Goal: Check status

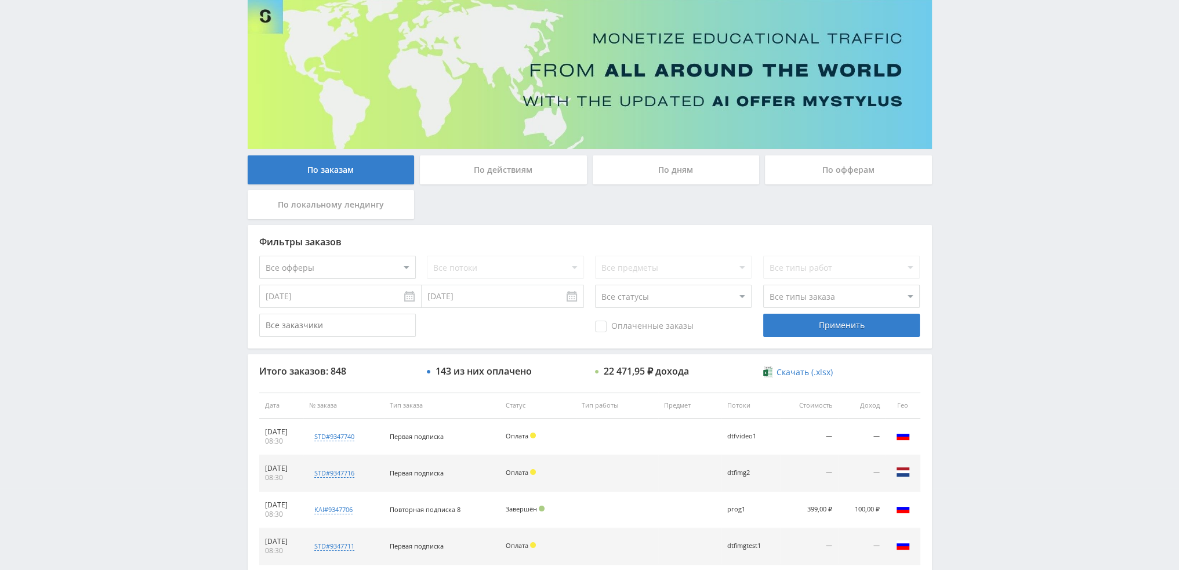
scroll to position [53, 0]
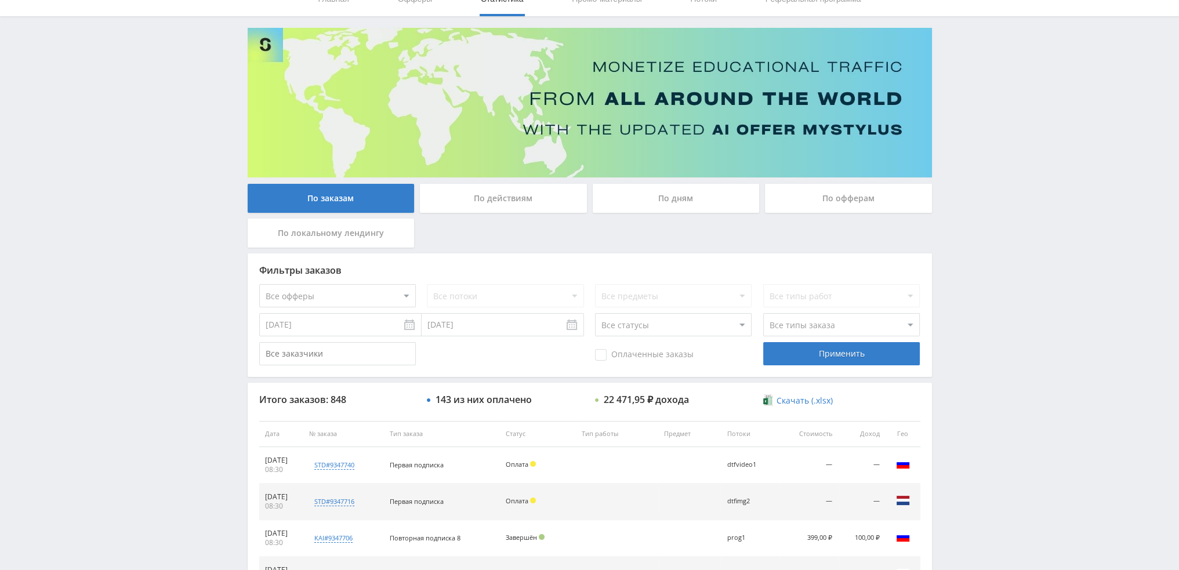
click at [688, 188] on div "По дням" at bounding box center [676, 198] width 167 height 29
click at [0, 0] on input "По дням" at bounding box center [0, 0] width 0 height 0
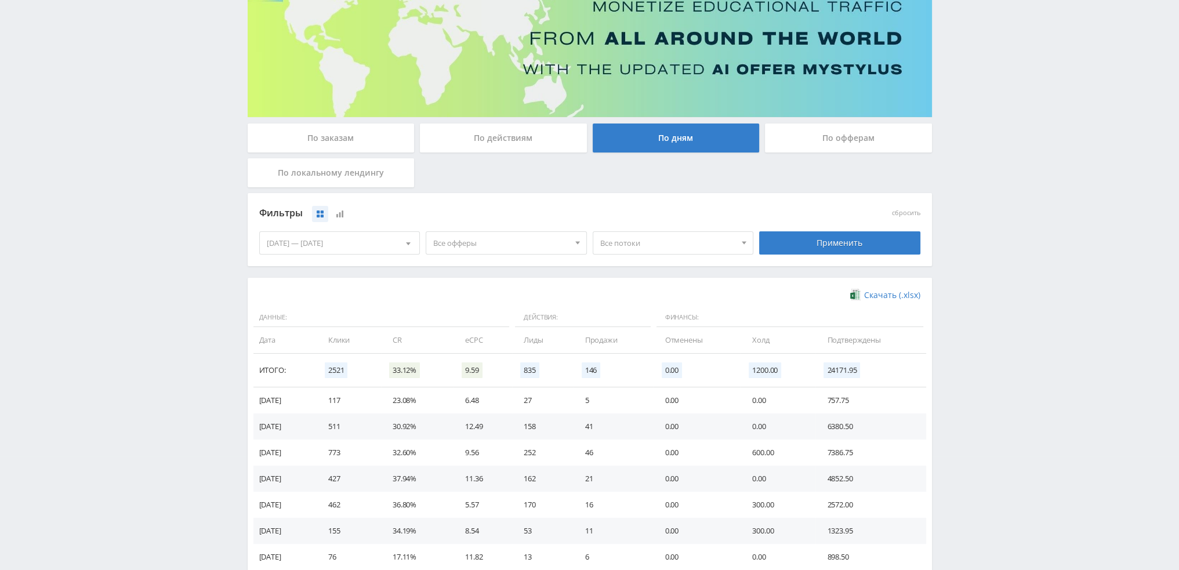
scroll to position [116, 0]
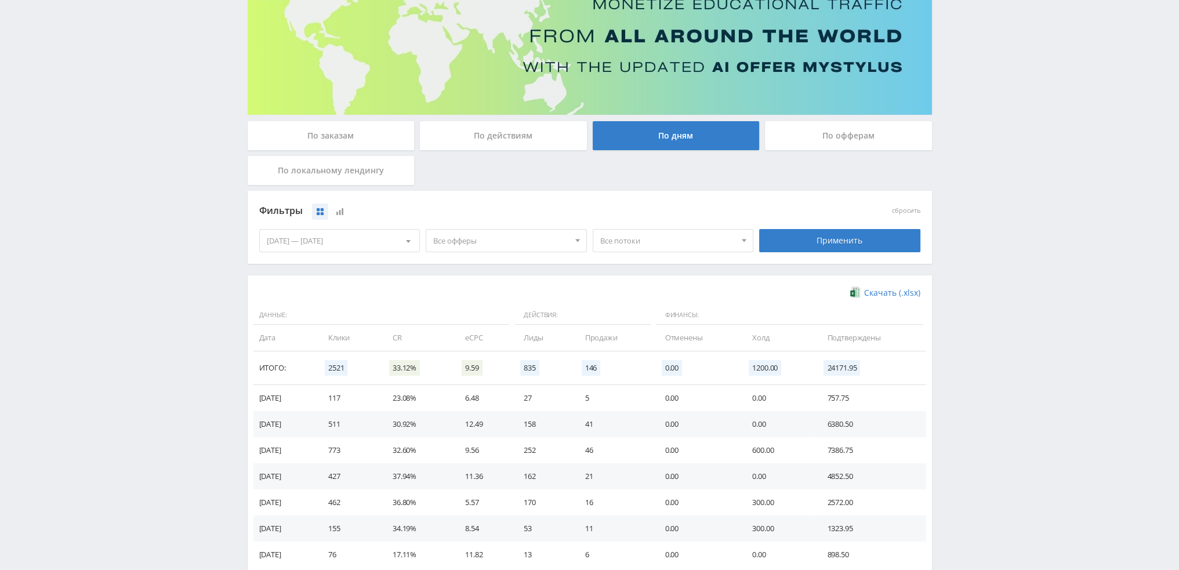
click at [508, 242] on span "Все офферы" at bounding box center [501, 241] width 136 height 22
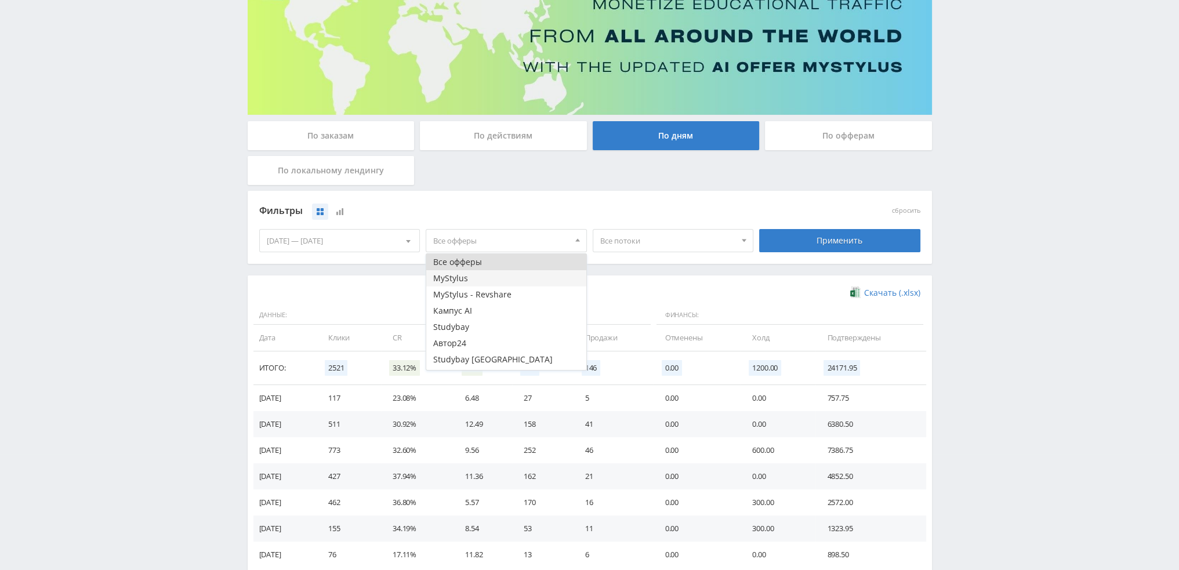
click at [485, 279] on button "MyStylus" at bounding box center [506, 278] width 160 height 16
click at [490, 297] on button "MyStylus - Revshare" at bounding box center [506, 294] width 160 height 16
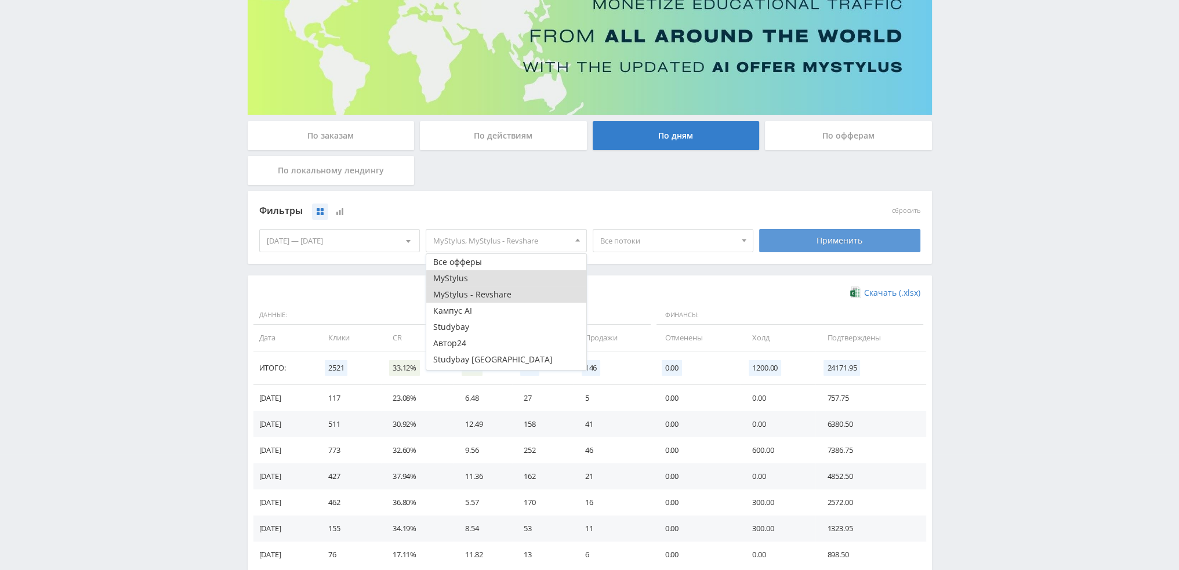
click at [803, 240] on div "Применить" at bounding box center [839, 240] width 161 height 23
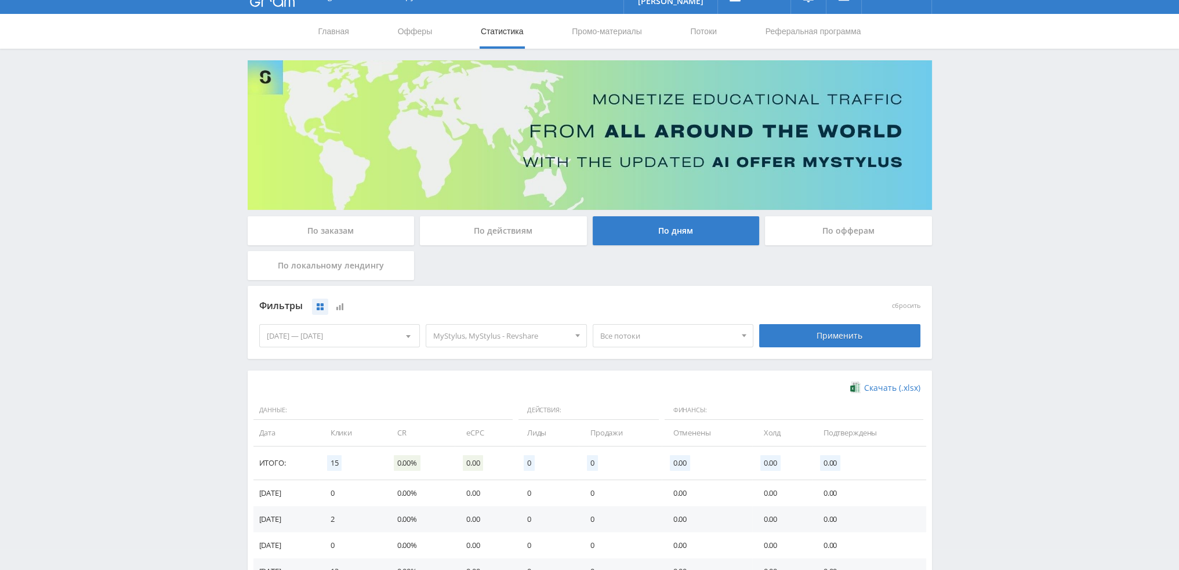
scroll to position [174, 0]
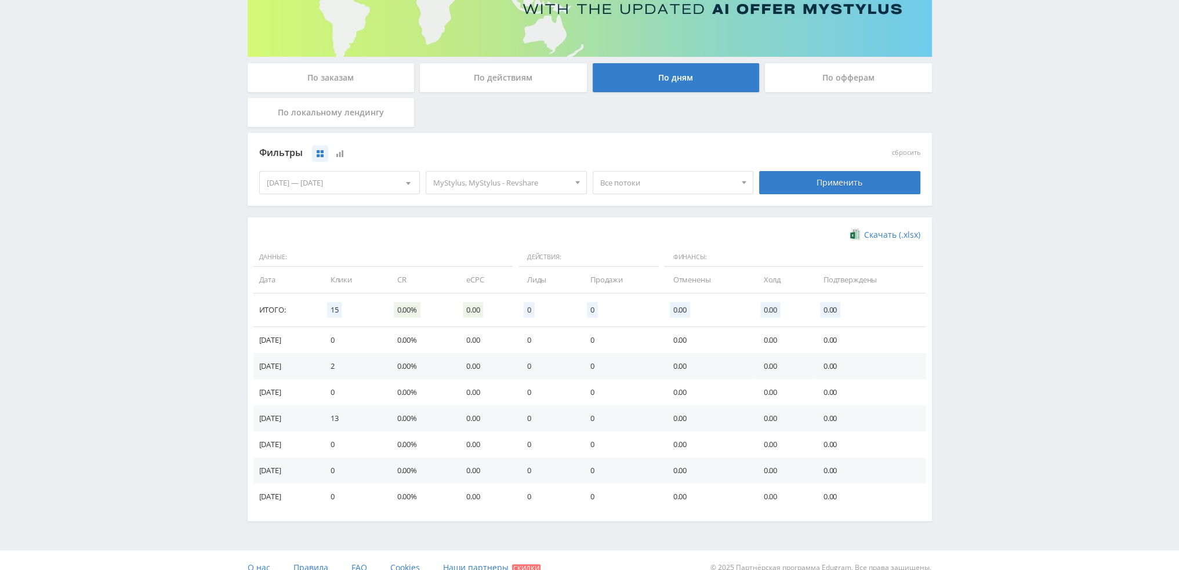
click at [488, 187] on span "MyStylus, MyStylus - Revshare" at bounding box center [501, 183] width 136 height 22
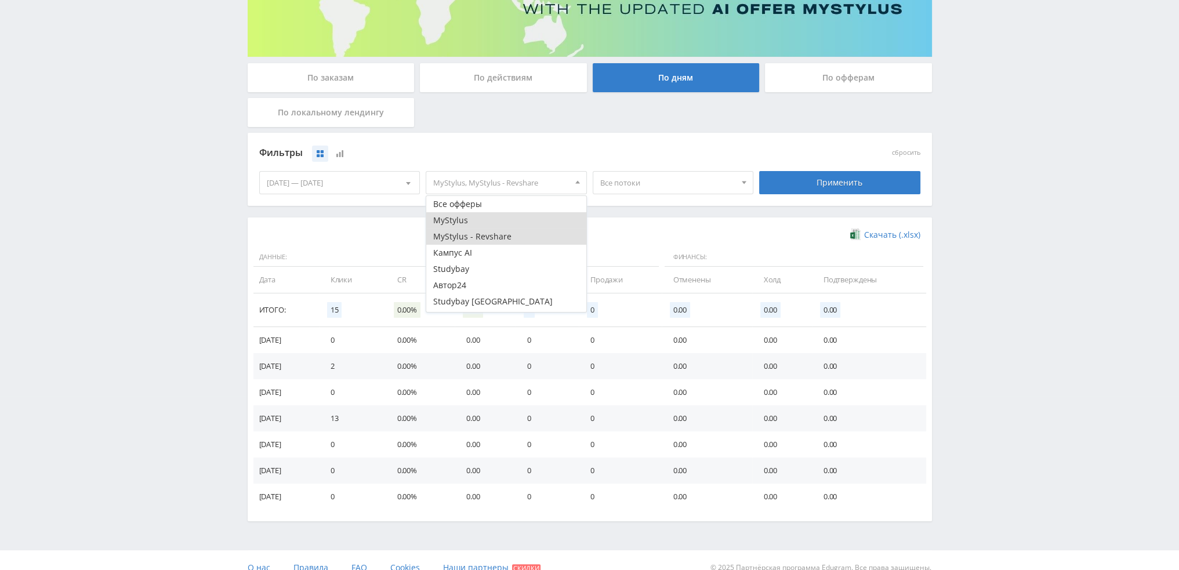
click at [453, 224] on button "MyStylus" at bounding box center [506, 220] width 160 height 16
click at [463, 238] on button "MyStylus - Revshare" at bounding box center [506, 236] width 160 height 16
click at [481, 303] on button "Study AI (RevShare)" at bounding box center [506, 304] width 160 height 16
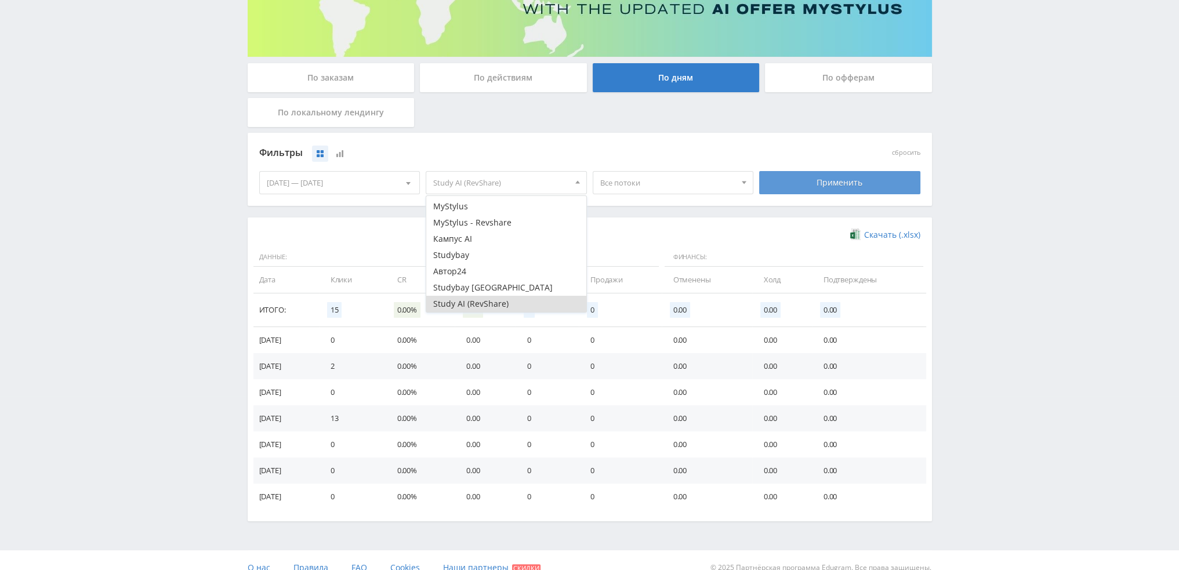
click at [845, 187] on div "Применить" at bounding box center [839, 182] width 161 height 23
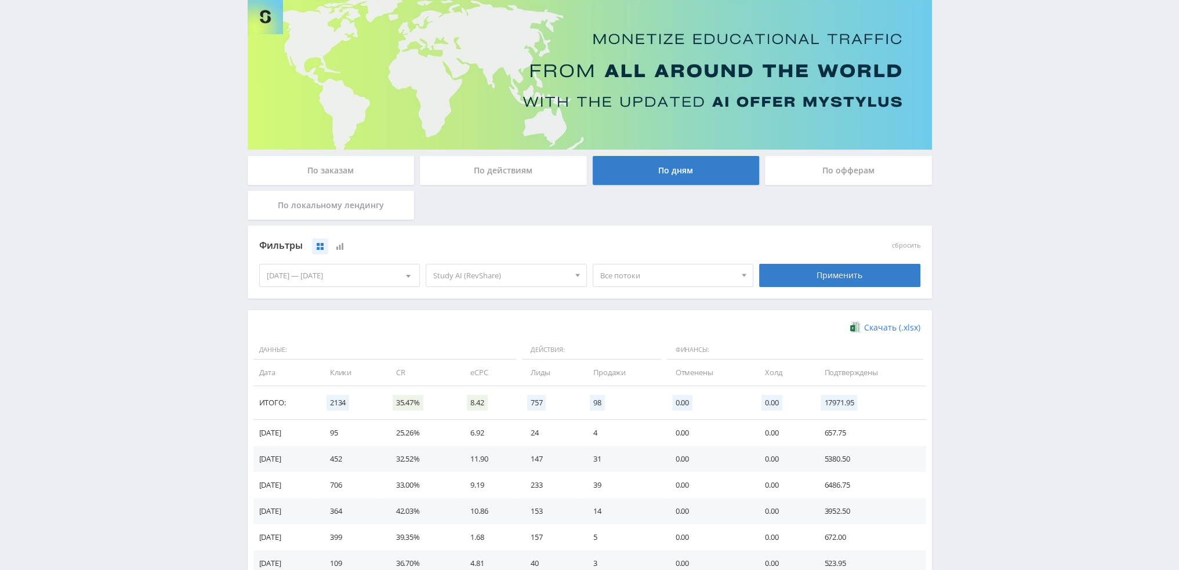
scroll to position [72, 0]
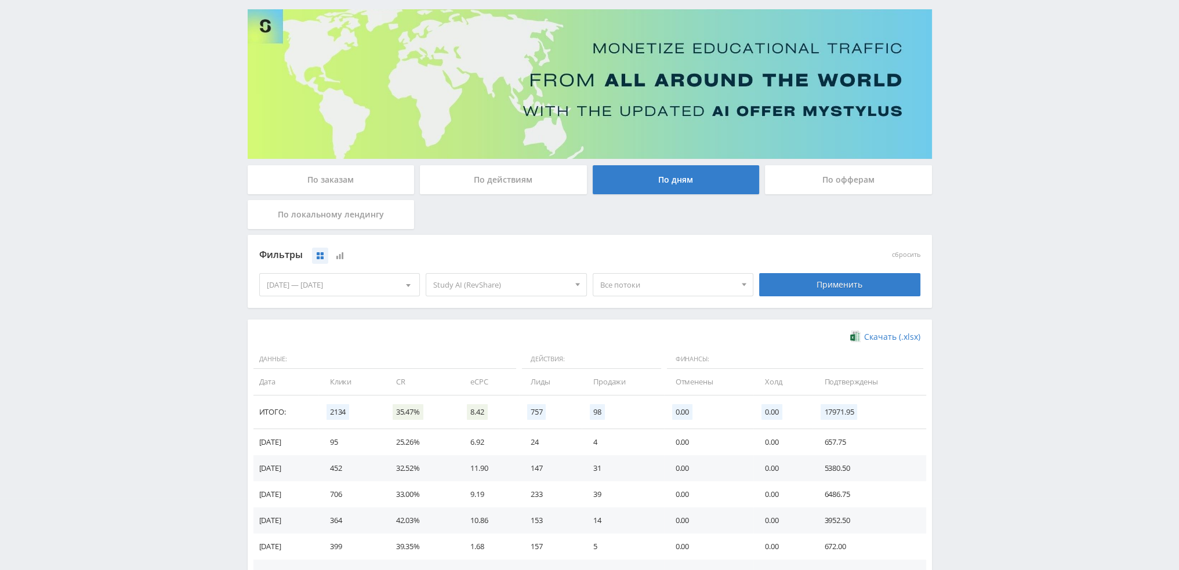
click at [645, 284] on span "Все потоки" at bounding box center [668, 285] width 136 height 22
click at [666, 319] on button "tenozhiv4" at bounding box center [673, 318] width 160 height 16
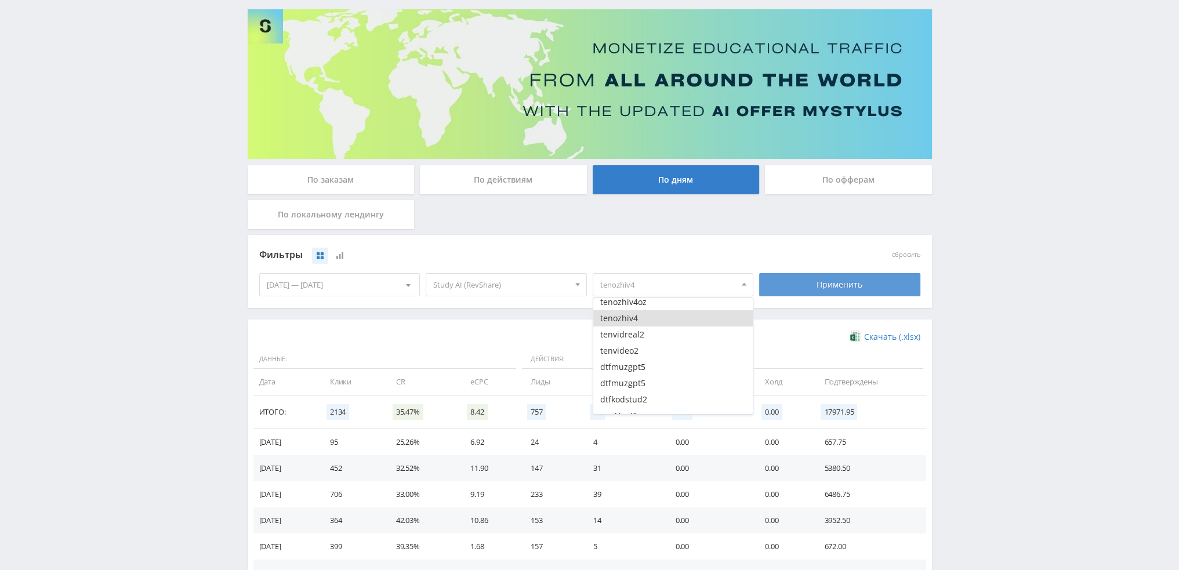
click at [824, 282] on div "Применить" at bounding box center [839, 284] width 161 height 23
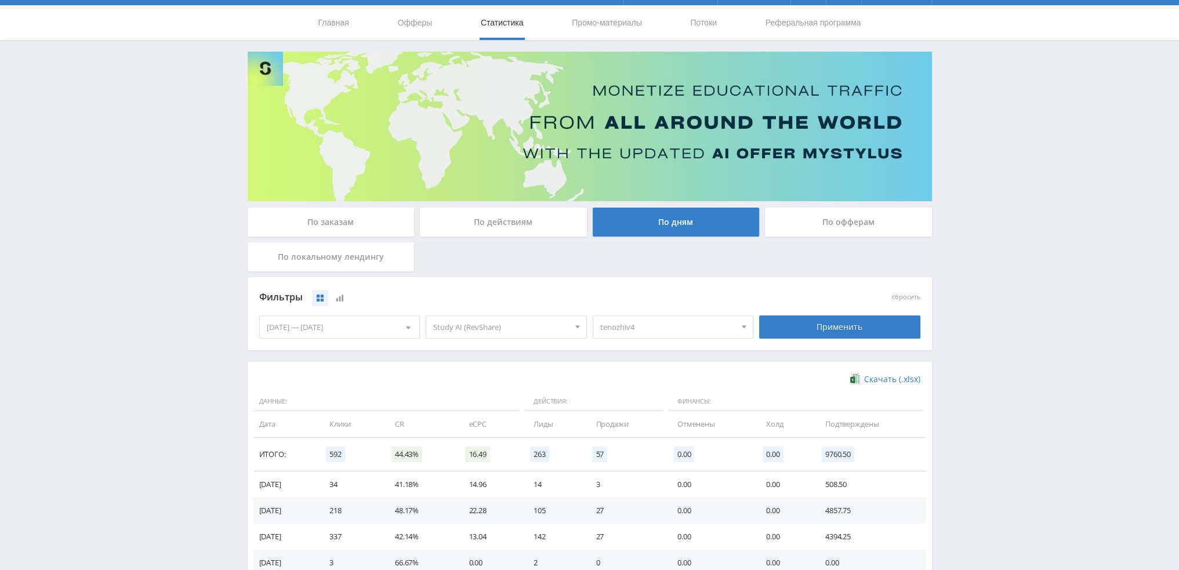
scroll to position [0, 0]
